Goal: Task Accomplishment & Management: Manage account settings

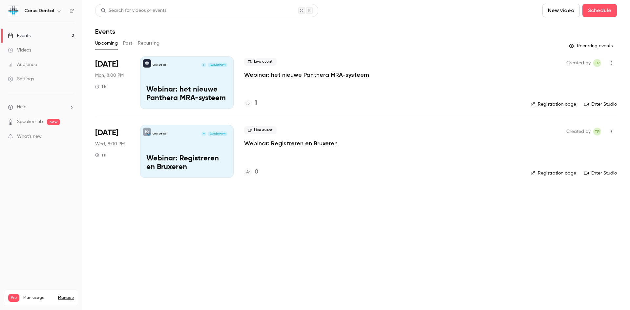
click at [194, 89] on p "Webinar: het nieuwe Panthera MRA-systeem" at bounding box center [186, 94] width 81 height 17
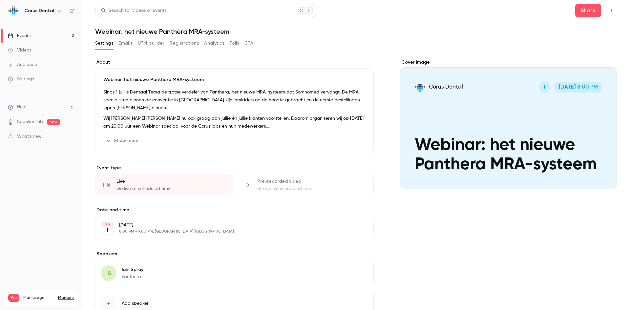
scroll to position [48, 0]
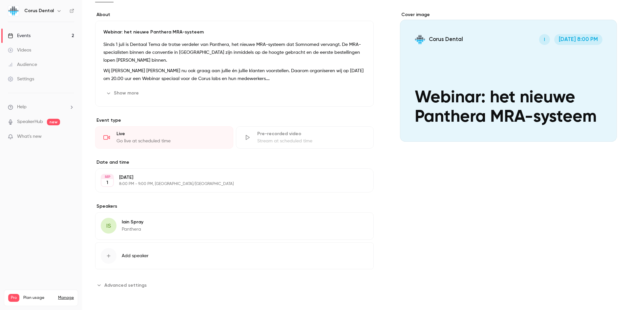
click at [101, 286] on icon "Advanced settings" at bounding box center [99, 285] width 5 height 5
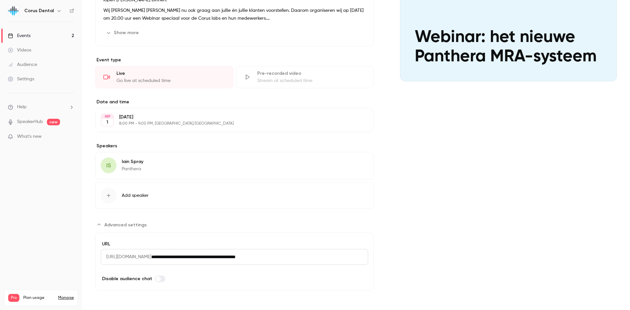
scroll to position [0, 0]
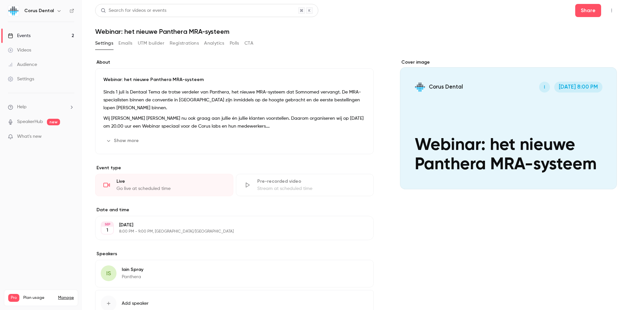
click at [124, 42] on button "Emails" at bounding box center [126, 43] width 14 height 11
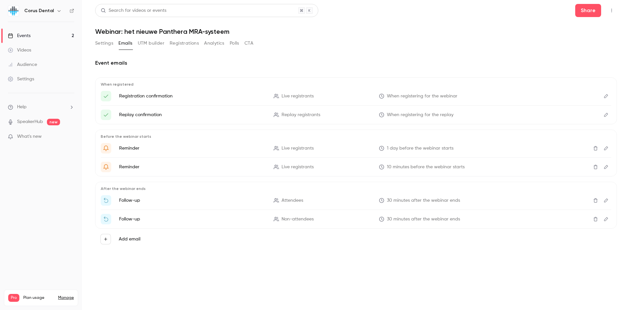
click at [152, 44] on button "UTM builder" at bounding box center [151, 43] width 27 height 11
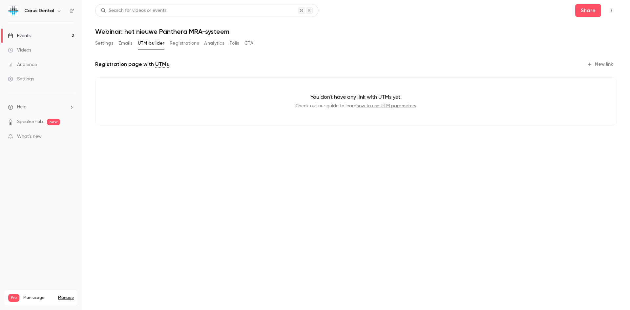
click at [187, 43] on button "Registrations" at bounding box center [184, 43] width 29 height 11
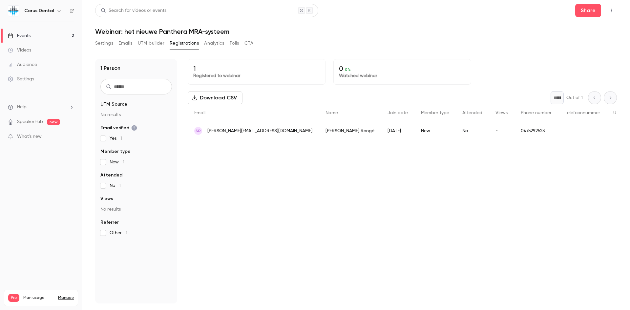
click at [211, 45] on button "Analytics" at bounding box center [214, 43] width 20 height 11
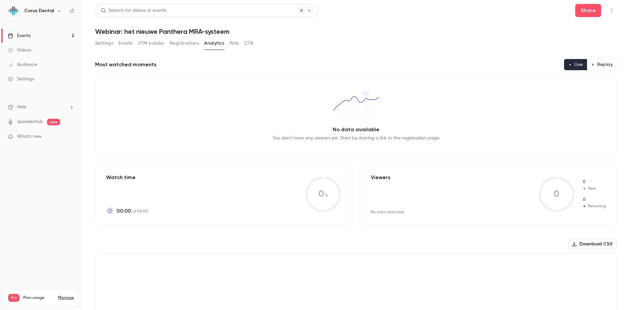
click at [234, 44] on button "Polls" at bounding box center [235, 43] width 10 height 11
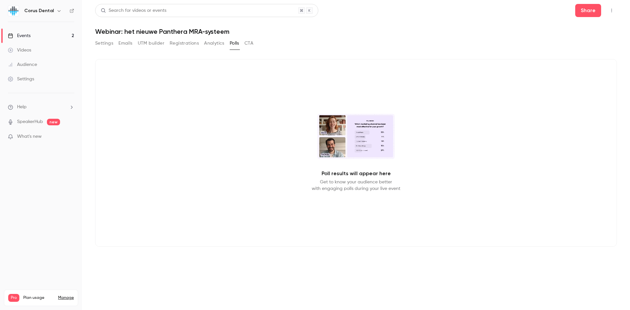
click at [247, 43] on button "CTA" at bounding box center [249, 43] width 9 height 11
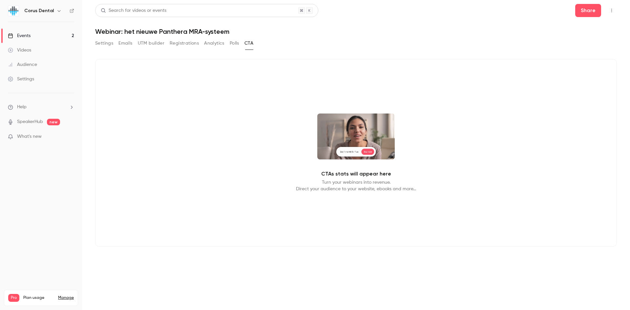
click at [104, 42] on button "Settings" at bounding box center [104, 43] width 18 height 11
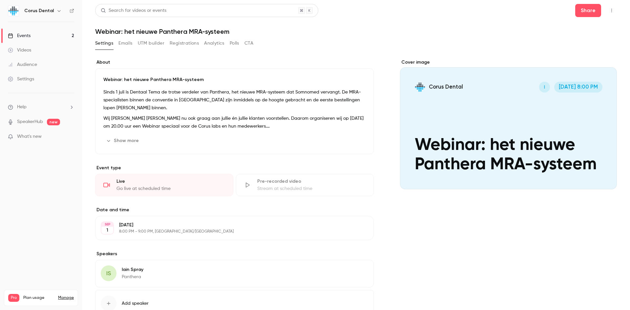
click at [186, 45] on button "Registrations" at bounding box center [184, 43] width 29 height 11
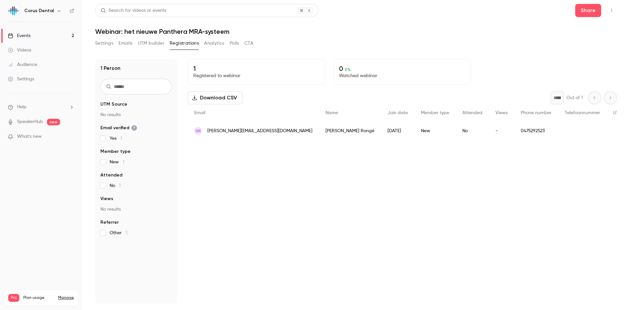
click at [153, 43] on button "UTM builder" at bounding box center [151, 43] width 27 height 11
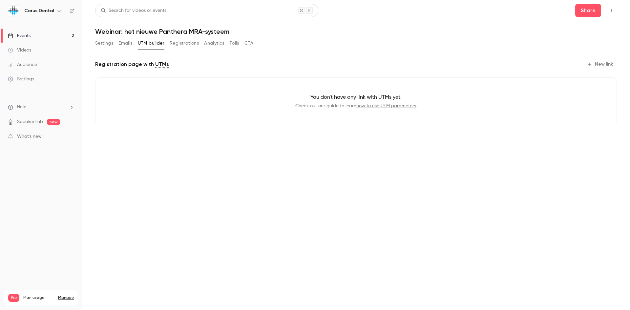
click at [128, 43] on button "Emails" at bounding box center [126, 43] width 14 height 11
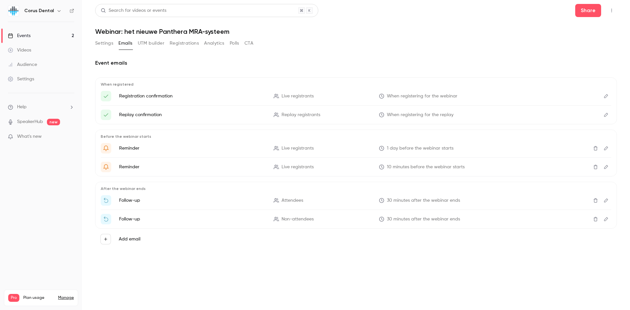
click at [136, 96] on p "Registration confirmation" at bounding box center [192, 96] width 147 height 7
click at [142, 116] on p "Replay confirmation" at bounding box center [192, 115] width 147 height 7
click at [606, 97] on icon "Edit" at bounding box center [606, 96] width 5 height 5
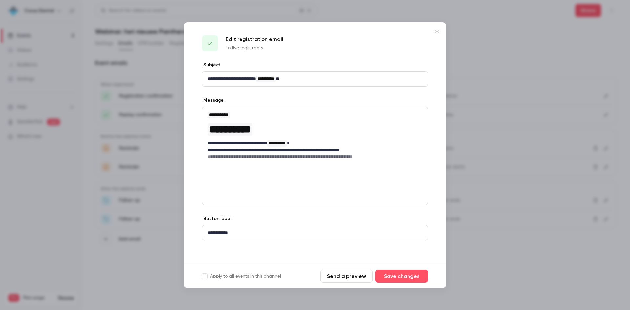
click at [438, 31] on icon "Close" at bounding box center [437, 31] width 3 height 3
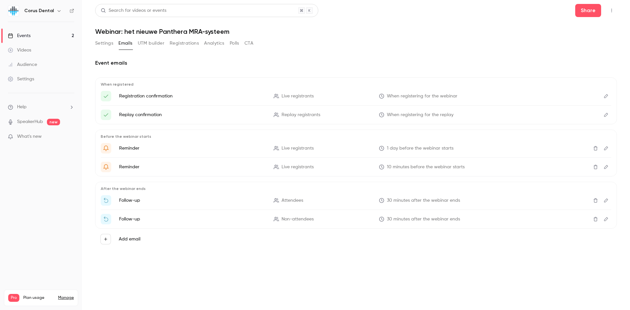
click at [605, 115] on icon "Edit" at bounding box center [606, 115] width 5 height 5
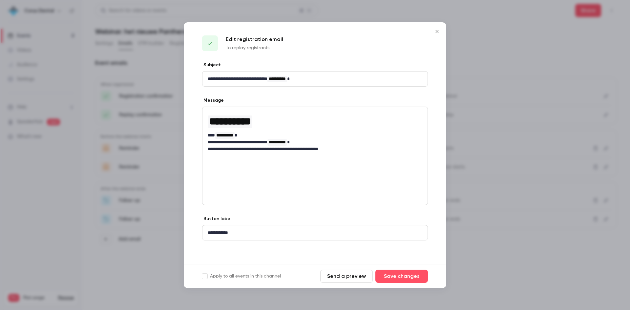
click at [437, 31] on icon "Close" at bounding box center [437, 31] width 3 height 3
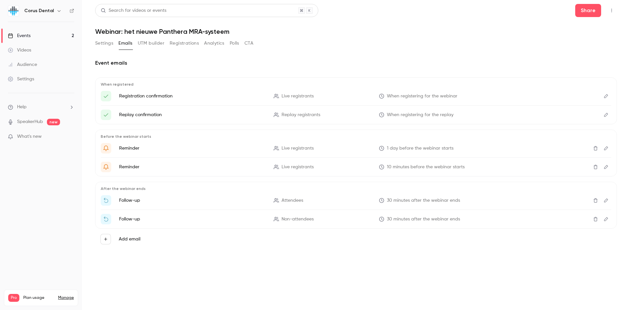
click at [608, 148] on icon "Edit" at bounding box center [606, 148] width 5 height 5
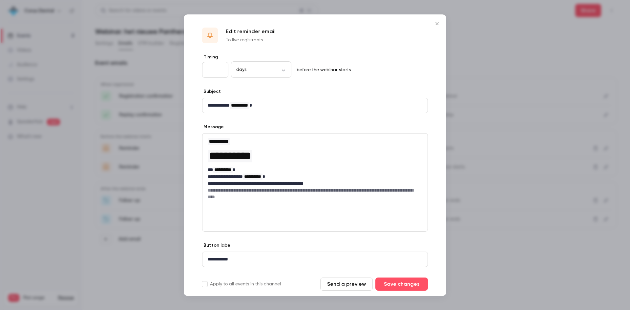
click at [439, 23] on icon "Close" at bounding box center [437, 23] width 8 height 5
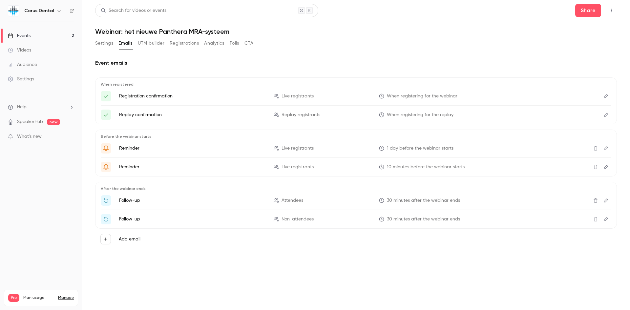
click at [148, 43] on button "UTM builder" at bounding box center [151, 43] width 27 height 11
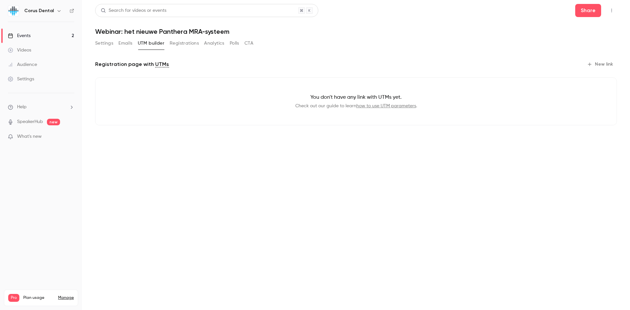
click at [183, 45] on button "Registrations" at bounding box center [184, 43] width 29 height 11
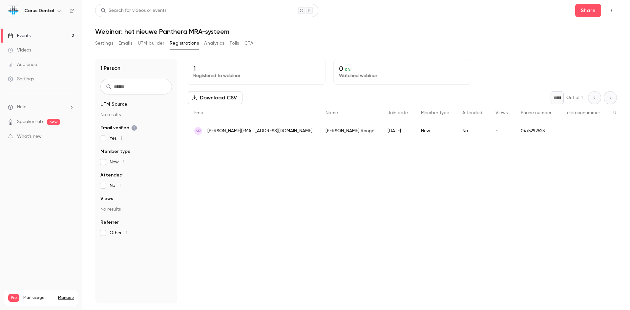
click at [215, 99] on button "Download CSV" at bounding box center [215, 97] width 55 height 13
click at [326, 112] on span "Name" at bounding box center [332, 113] width 12 height 5
click at [611, 97] on div "* Out of 1" at bounding box center [584, 97] width 66 height 13
click at [34, 79] on link "Settings" at bounding box center [41, 79] width 82 height 14
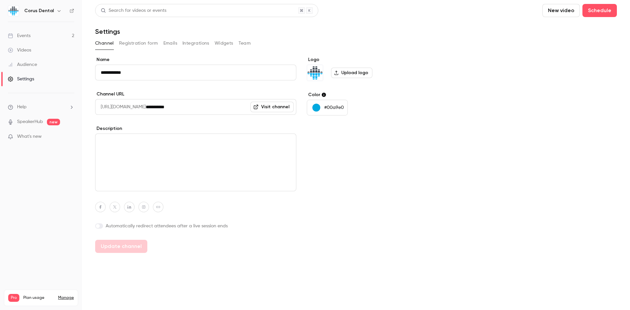
click at [136, 71] on input "**********" at bounding box center [195, 73] width 201 height 16
click at [137, 43] on button "Registration form" at bounding box center [138, 43] width 39 height 11
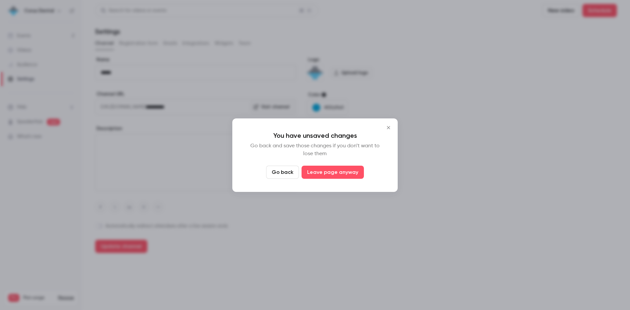
click at [279, 175] on button "Go back" at bounding box center [282, 172] width 33 height 13
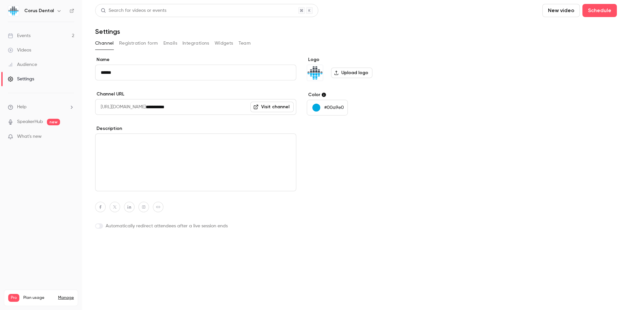
click at [114, 247] on button "Update channel" at bounding box center [121, 246] width 52 height 13
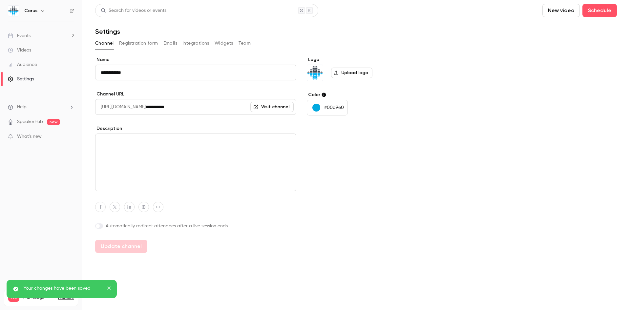
type input "*****"
click at [134, 43] on button "Registration form" at bounding box center [138, 43] width 39 height 11
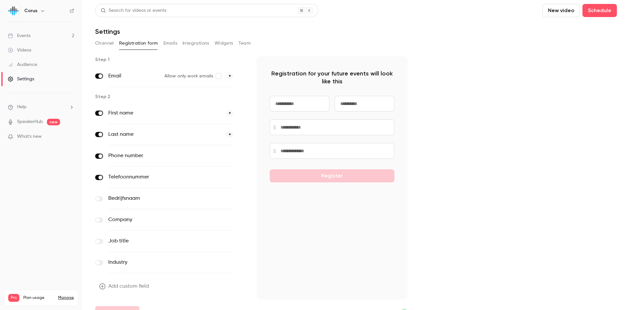
click at [100, 177] on span at bounding box center [100, 178] width 4 height 4
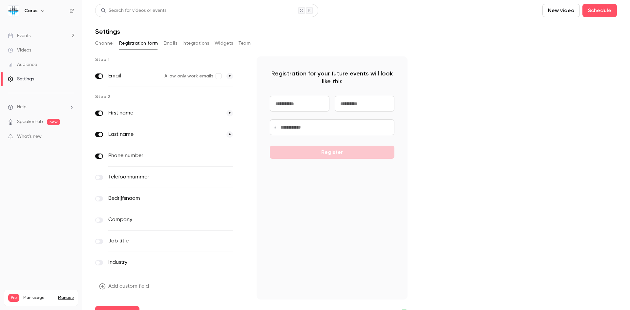
click at [101, 177] on label at bounding box center [99, 177] width 8 height 5
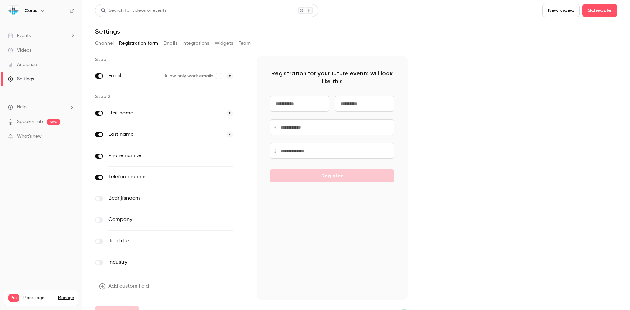
click at [100, 178] on span at bounding box center [100, 178] width 4 height 4
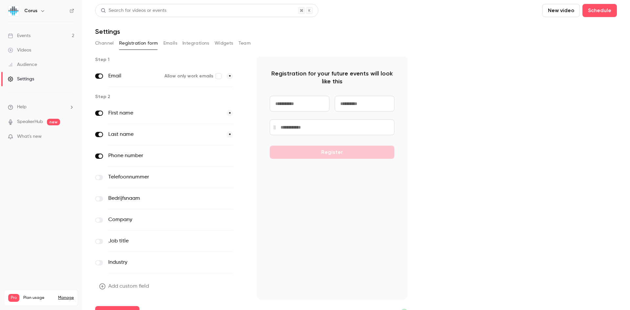
click at [99, 199] on span at bounding box center [98, 199] width 4 height 4
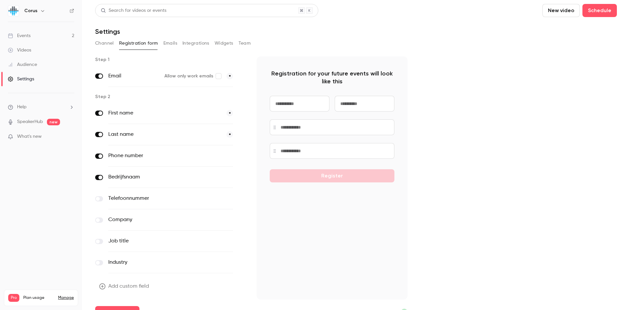
scroll to position [13, 0]
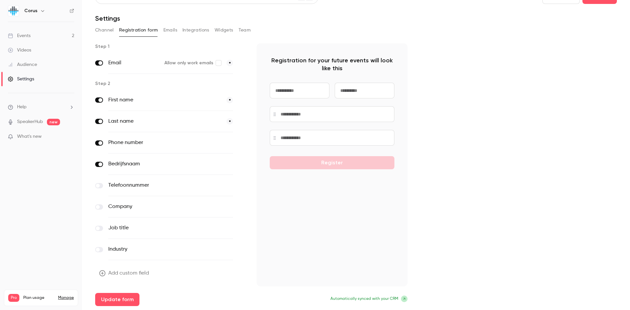
click at [101, 142] on span at bounding box center [100, 143] width 4 height 4
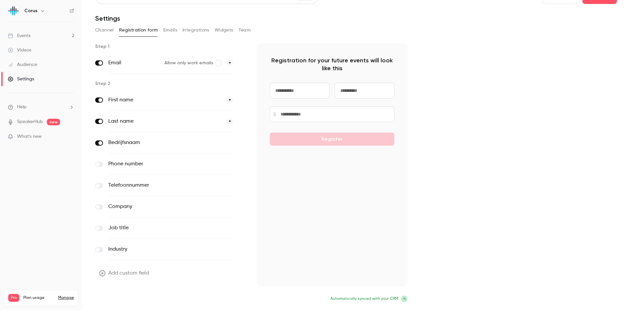
click at [118, 298] on button "Update form" at bounding box center [117, 299] width 44 height 13
click at [170, 30] on button "Emails" at bounding box center [170, 30] width 14 height 11
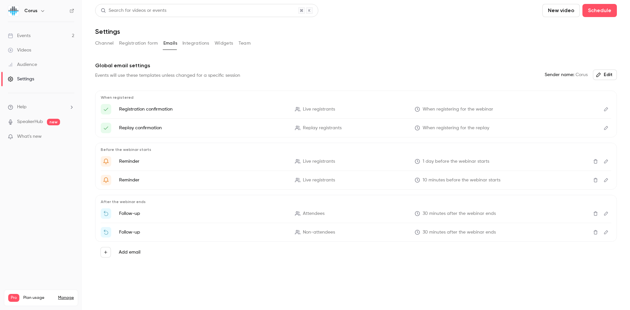
click at [194, 45] on button "Integrations" at bounding box center [196, 43] width 27 height 11
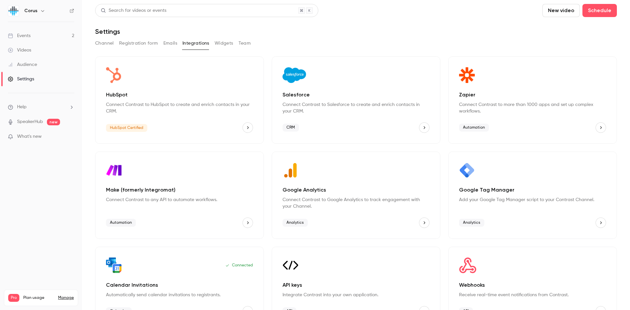
click at [43, 202] on nav "Corus Events 2 Videos Audience Settings Help SpeakerHub new What's new Pro Plan…" at bounding box center [41, 155] width 82 height 310
click at [245, 43] on button "Team" at bounding box center [245, 43] width 12 height 11
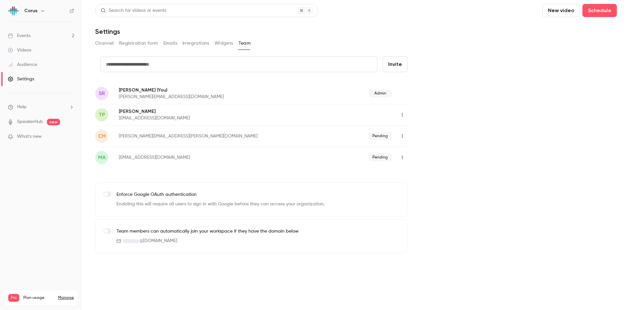
click at [25, 34] on div "Events" at bounding box center [19, 36] width 23 height 7
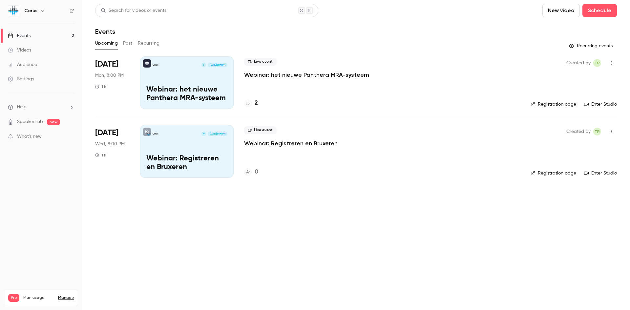
click at [188, 99] on p "Webinar: het nieuwe Panthera MRA-systeem" at bounding box center [186, 94] width 81 height 17
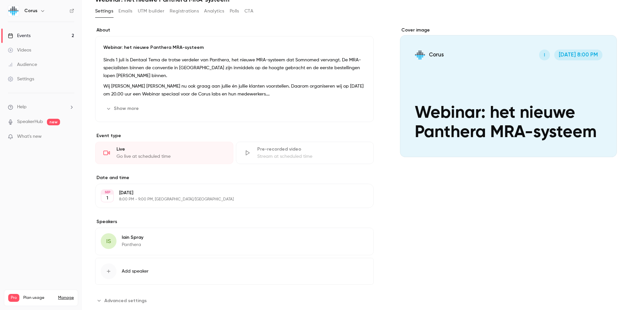
scroll to position [48, 0]
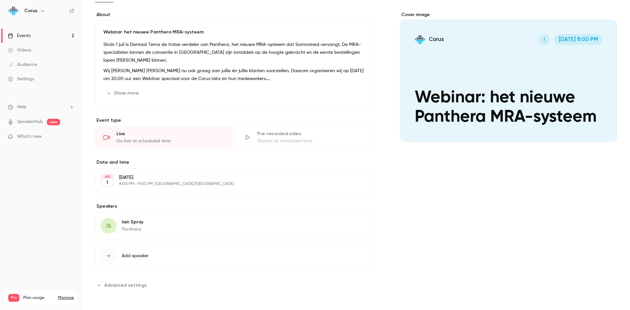
click at [348, 223] on icon "button" at bounding box center [349, 223] width 5 height 5
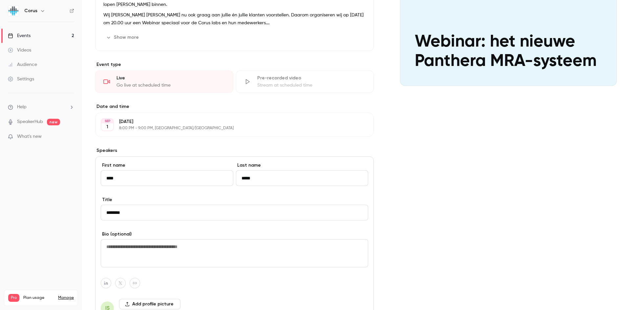
scroll to position [79, 0]
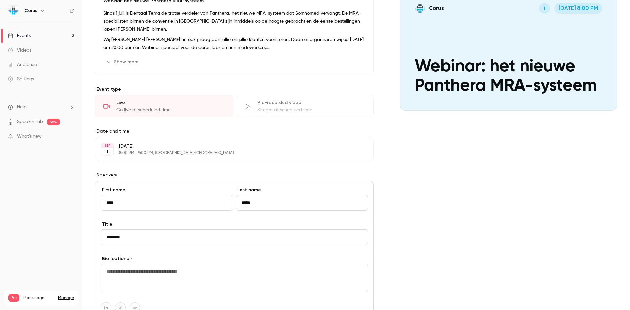
click at [495, 196] on div "Cover image Corus I [DATE] 8:00 PM Webinar: het nieuwe Panthera MRA-systeem" at bounding box center [508, 201] width 217 height 442
